Goal: Transaction & Acquisition: Book appointment/travel/reservation

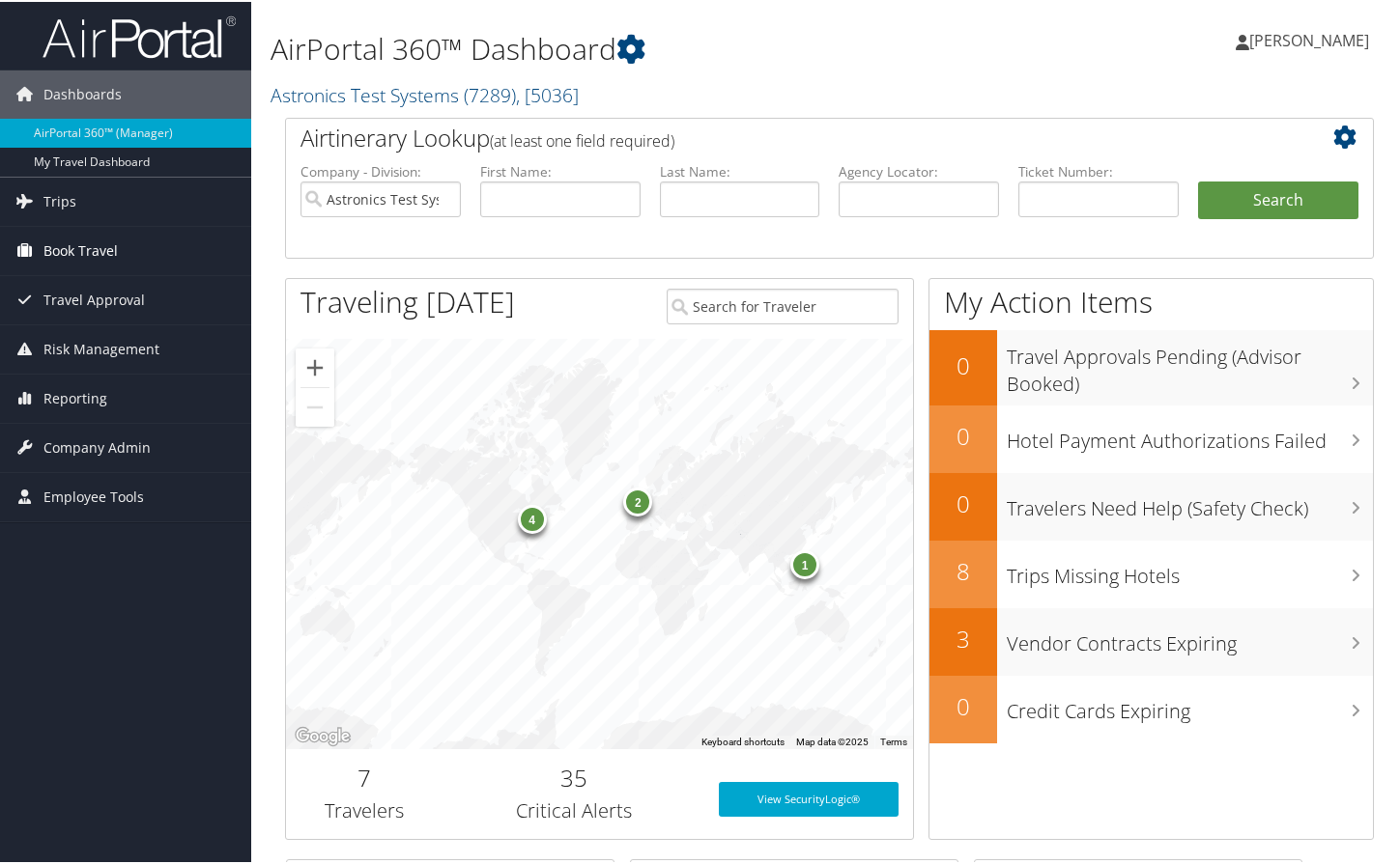
click at [60, 254] on span "Book Travel" at bounding box center [81, 249] width 75 height 48
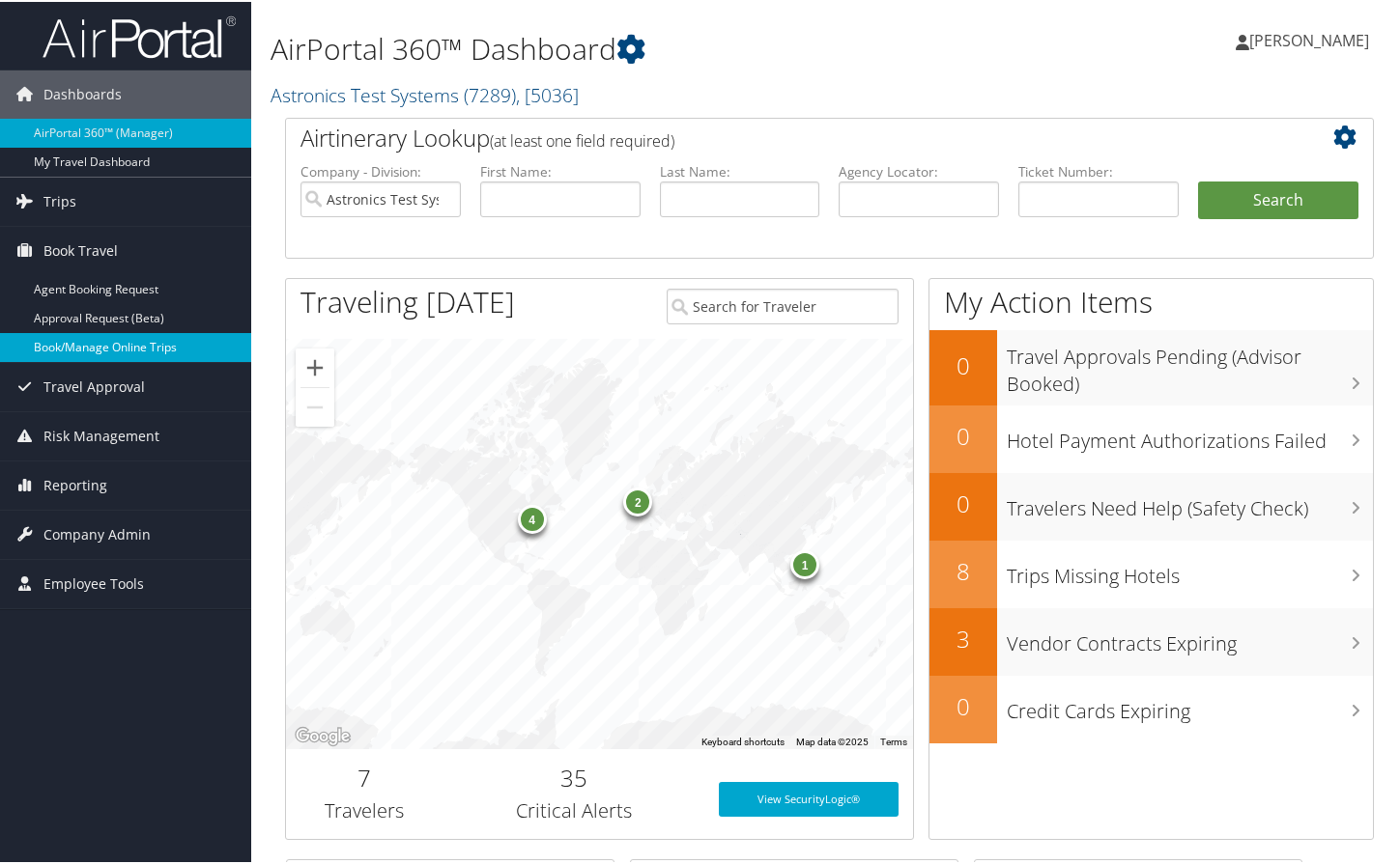
click at [45, 346] on link "Book/Manage Online Trips" at bounding box center [125, 345] width 251 height 29
